Goal: Task Accomplishment & Management: Manage account settings

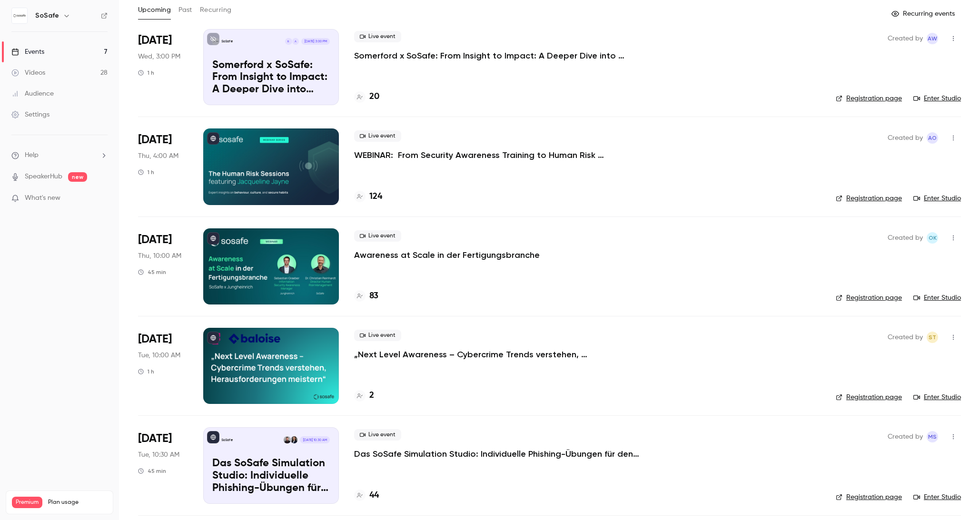
scroll to position [69, 0]
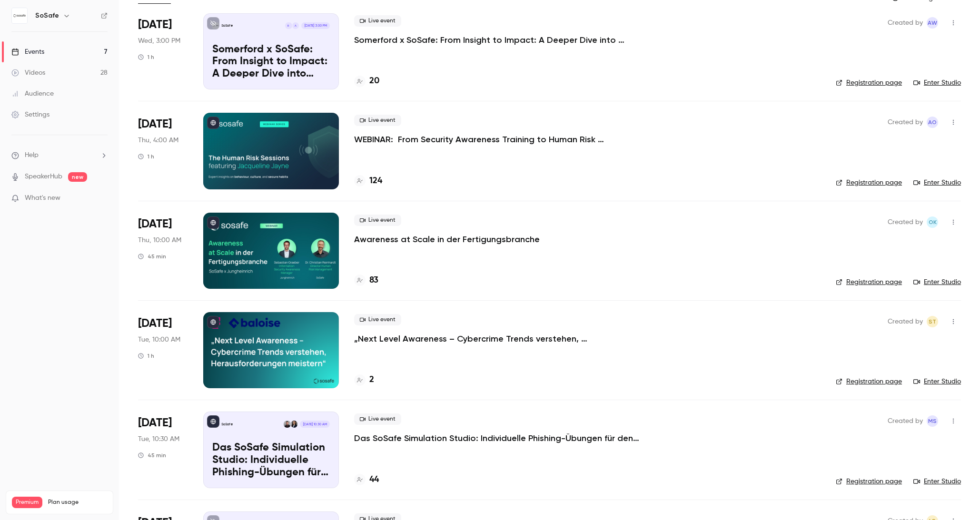
click at [451, 436] on p "Das SoSafe Simulation Studio: Individuelle Phishing-Übungen für den öffentliche…" at bounding box center [497, 438] width 286 height 11
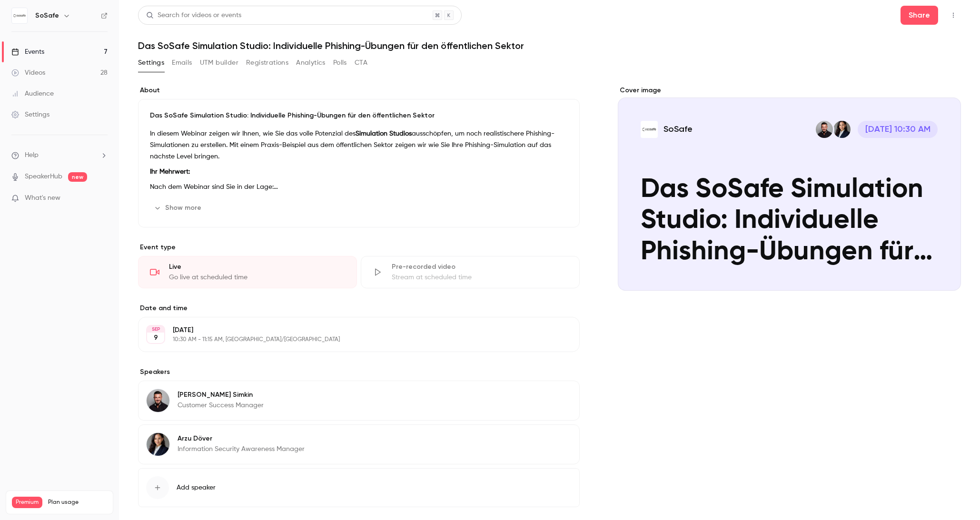
click at [275, 68] on button "Registrations" at bounding box center [267, 62] width 42 height 15
